Goal: Find specific page/section

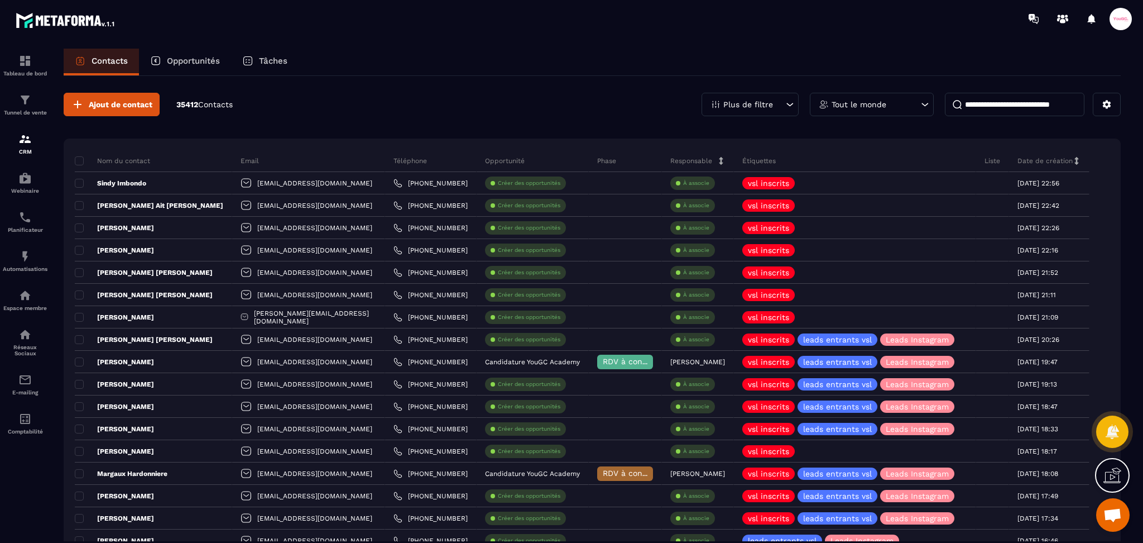
click at [1079, 106] on input at bounding box center [1015, 104] width 140 height 23
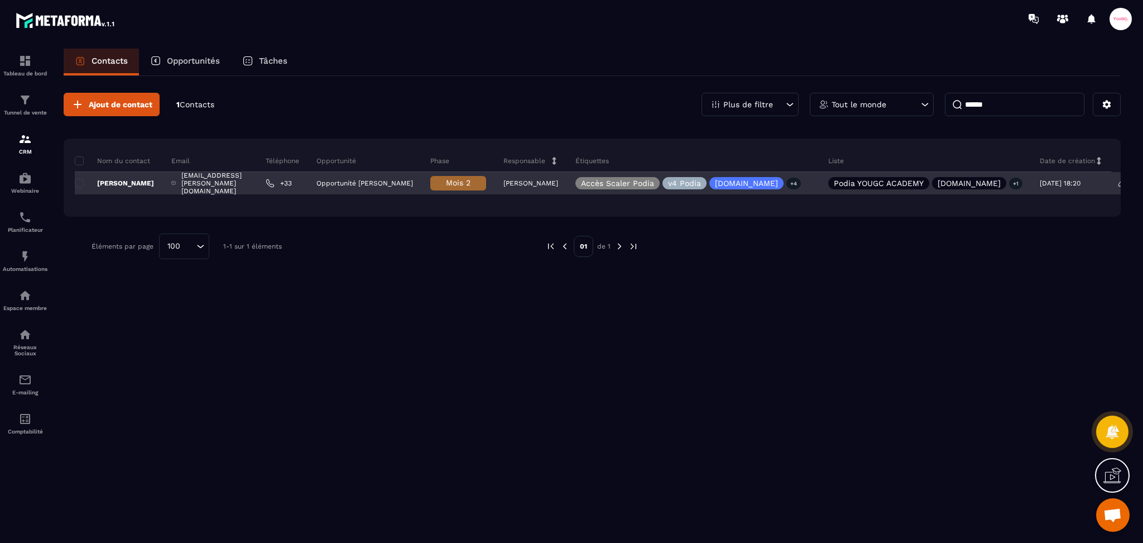
type input "******"
click at [130, 180] on p "[PERSON_NAME]" at bounding box center [114, 183] width 79 height 9
